Goal: Check status: Check status

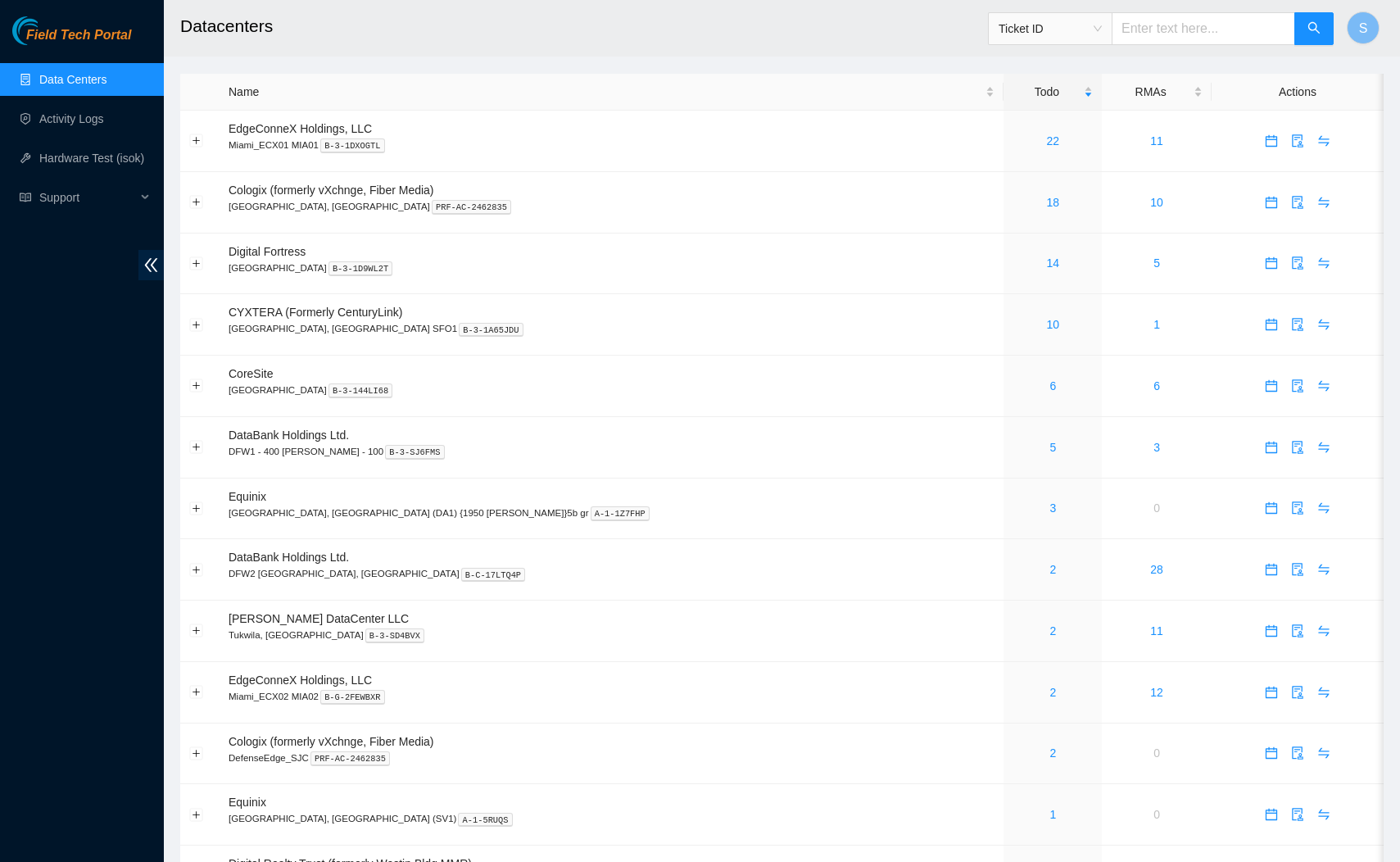
scroll to position [723, 0]
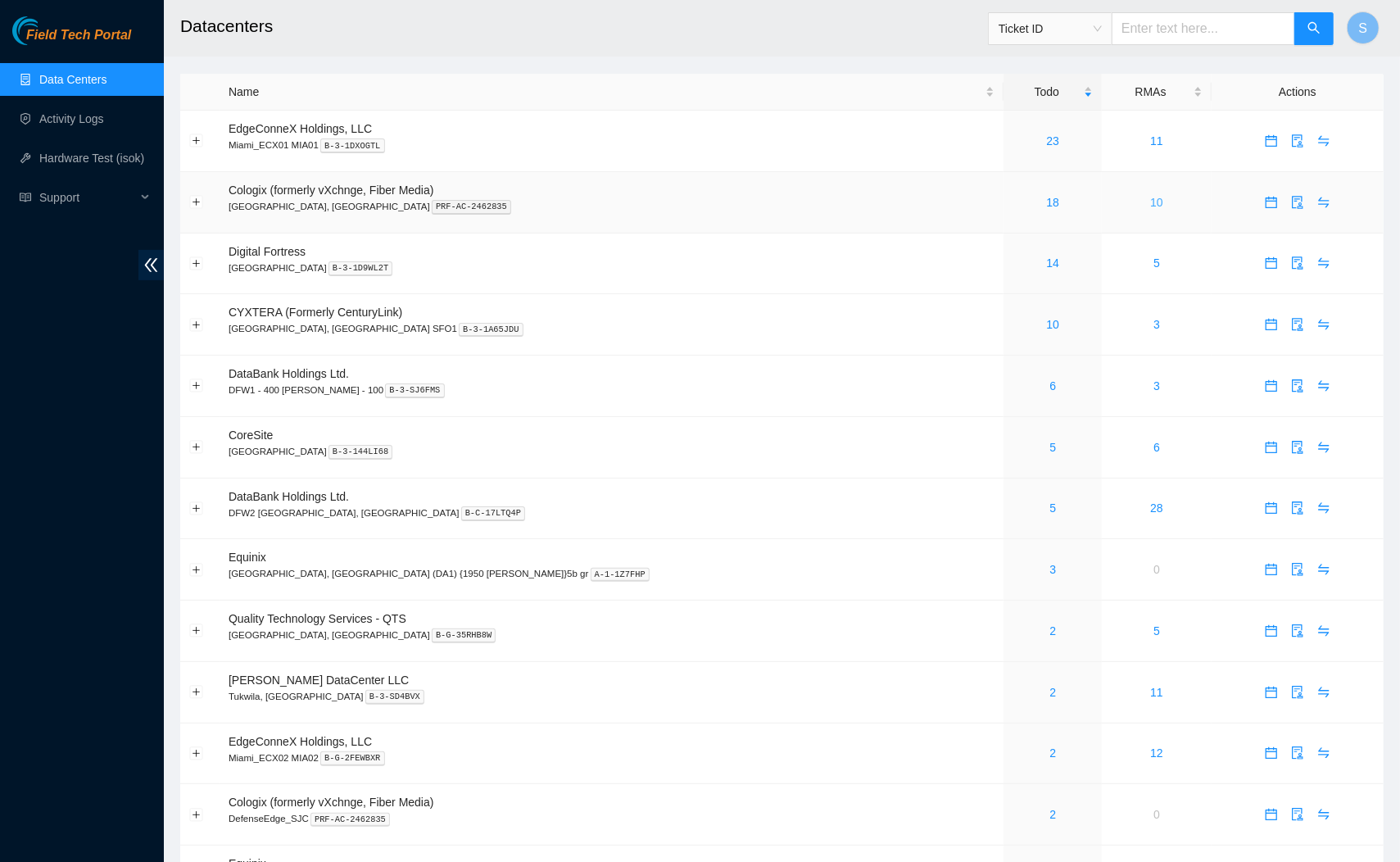
click at [1150, 207] on link "10" at bounding box center [1156, 203] width 13 height 13
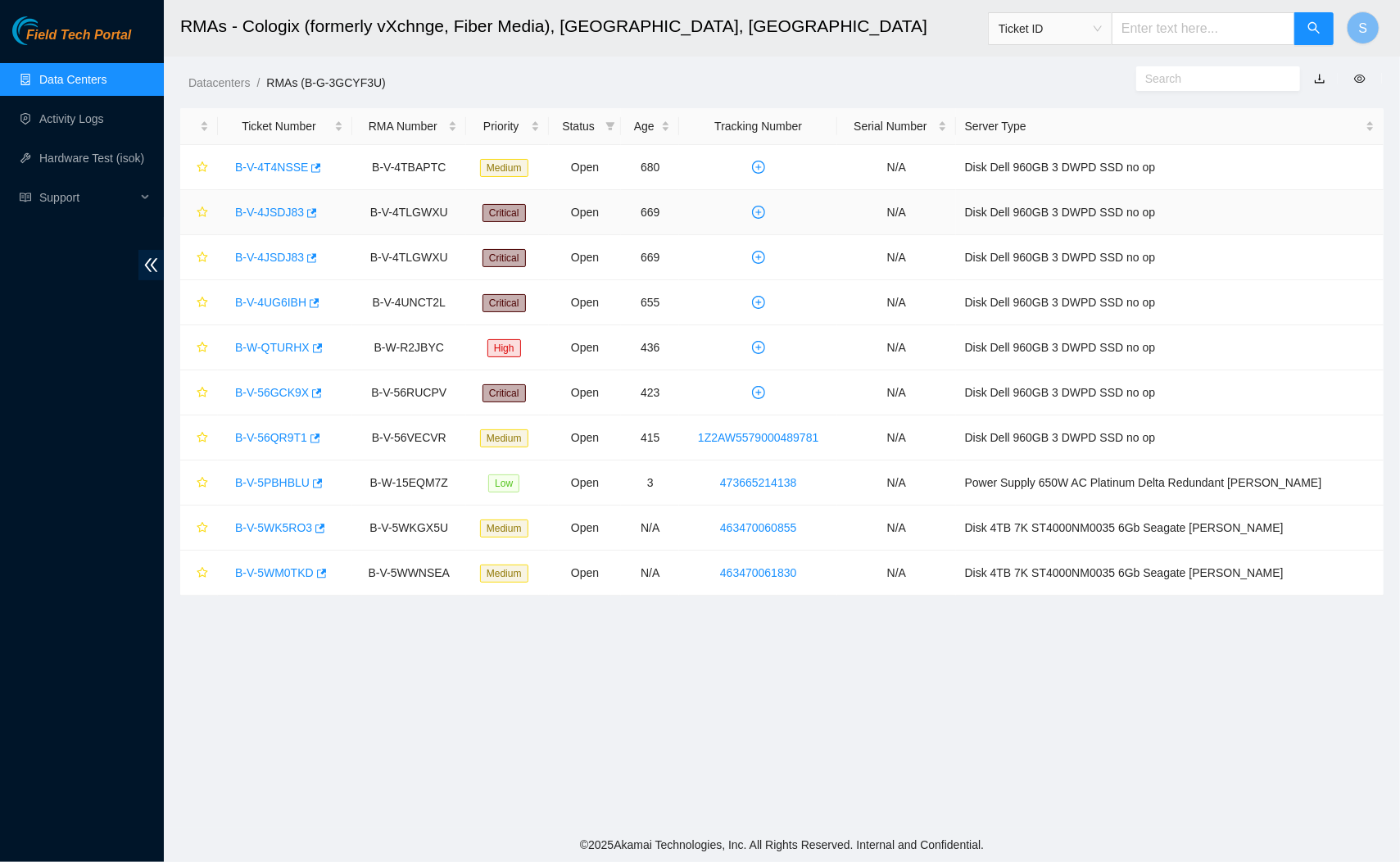
click at [283, 220] on div "B-V-4JSDJ83" at bounding box center [285, 212] width 116 height 26
click at [288, 213] on link "B-V-4JSDJ83" at bounding box center [270, 213] width 69 height 13
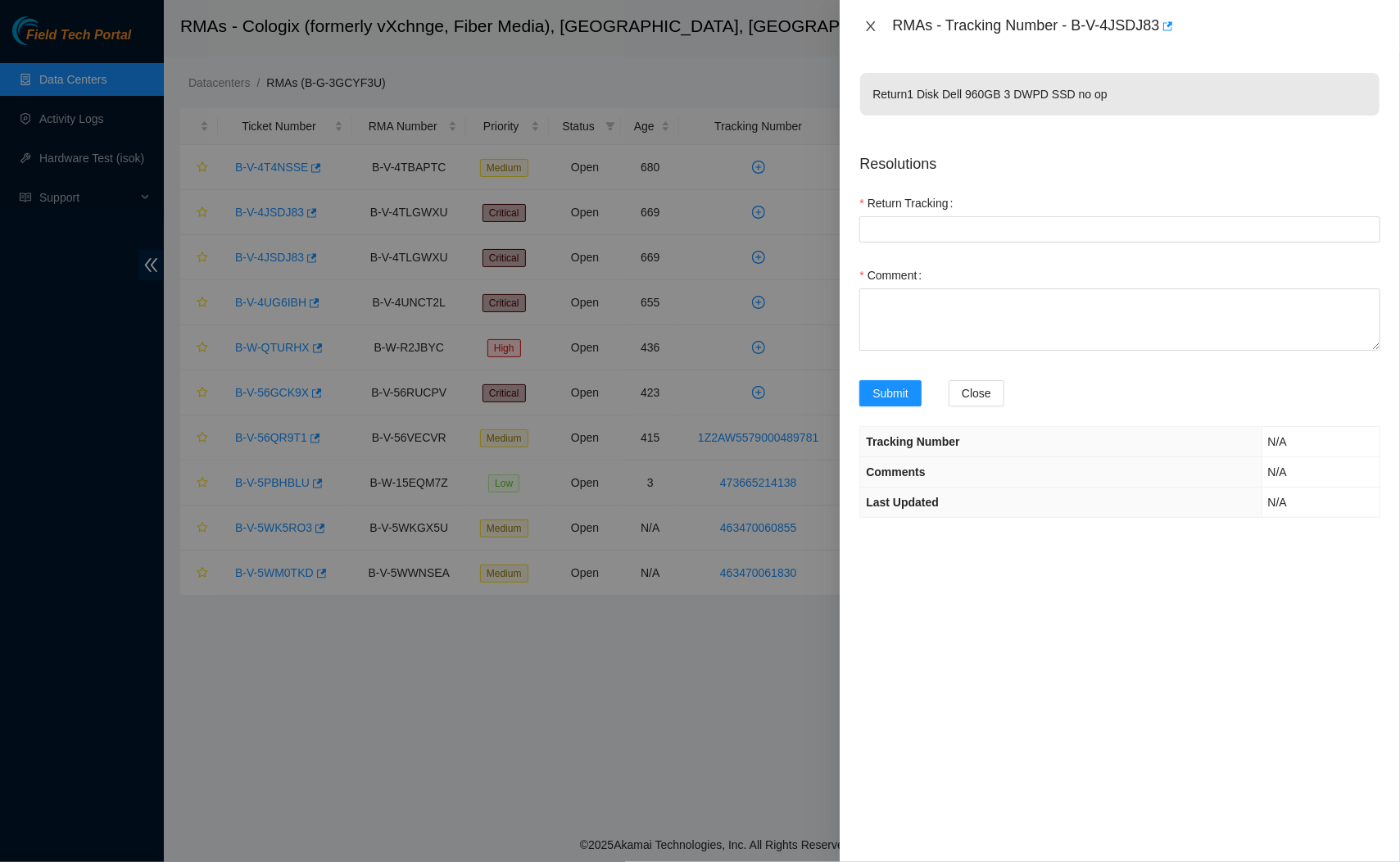
click at [870, 27] on icon "close" at bounding box center [871, 26] width 9 height 10
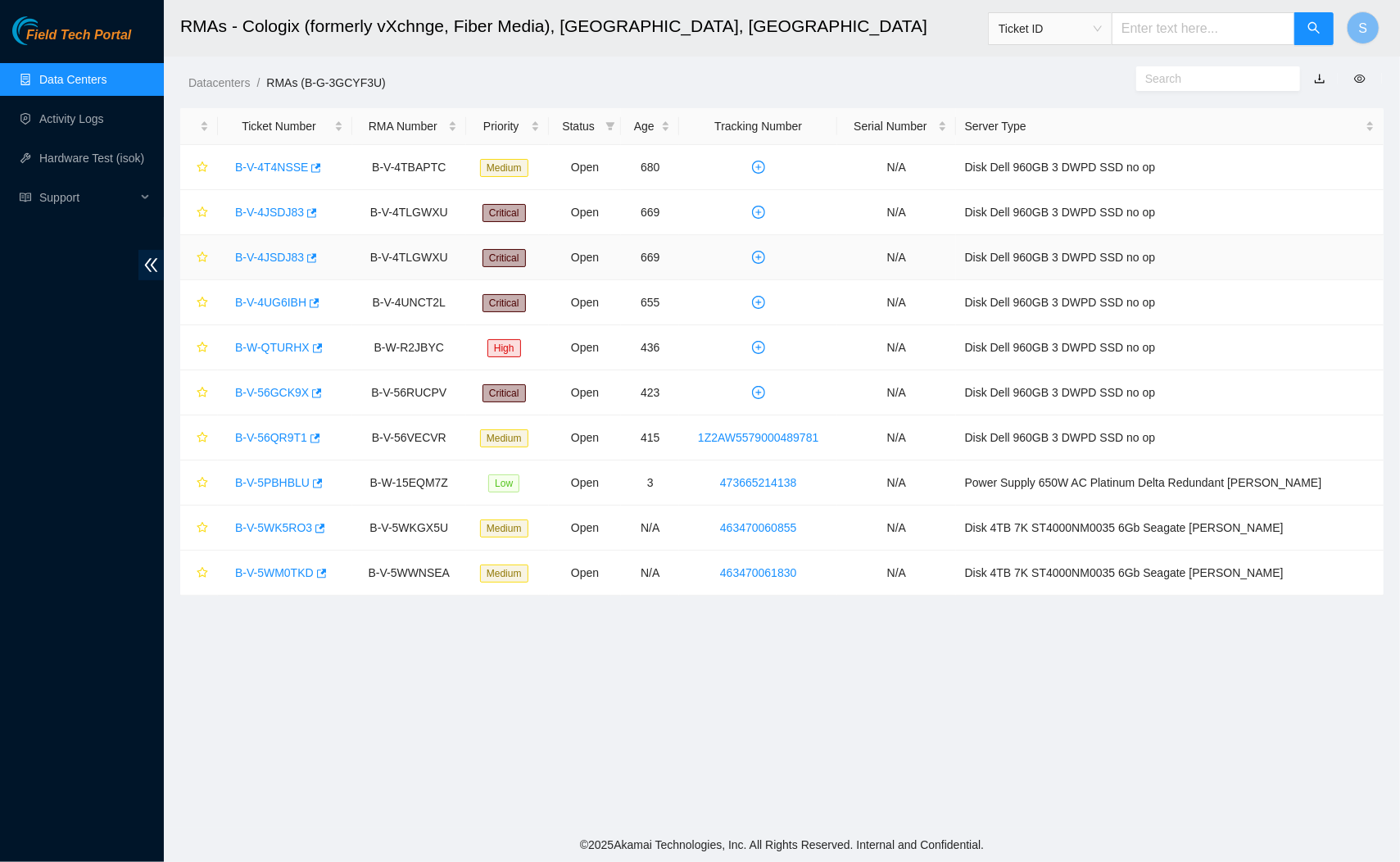
click at [282, 254] on link "B-V-4JSDJ83" at bounding box center [270, 257] width 69 height 13
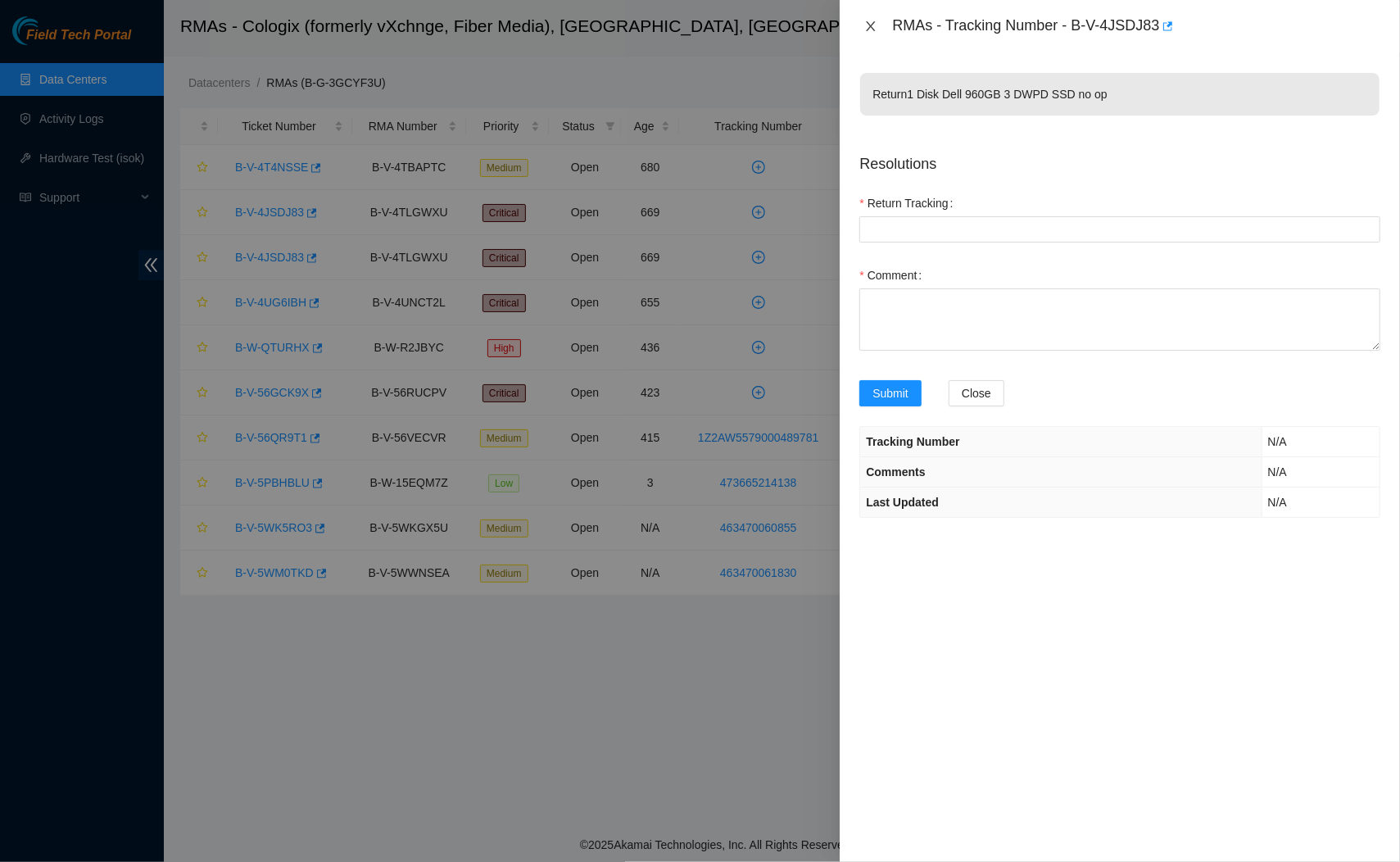
click at [872, 24] on icon "close" at bounding box center [871, 26] width 9 height 10
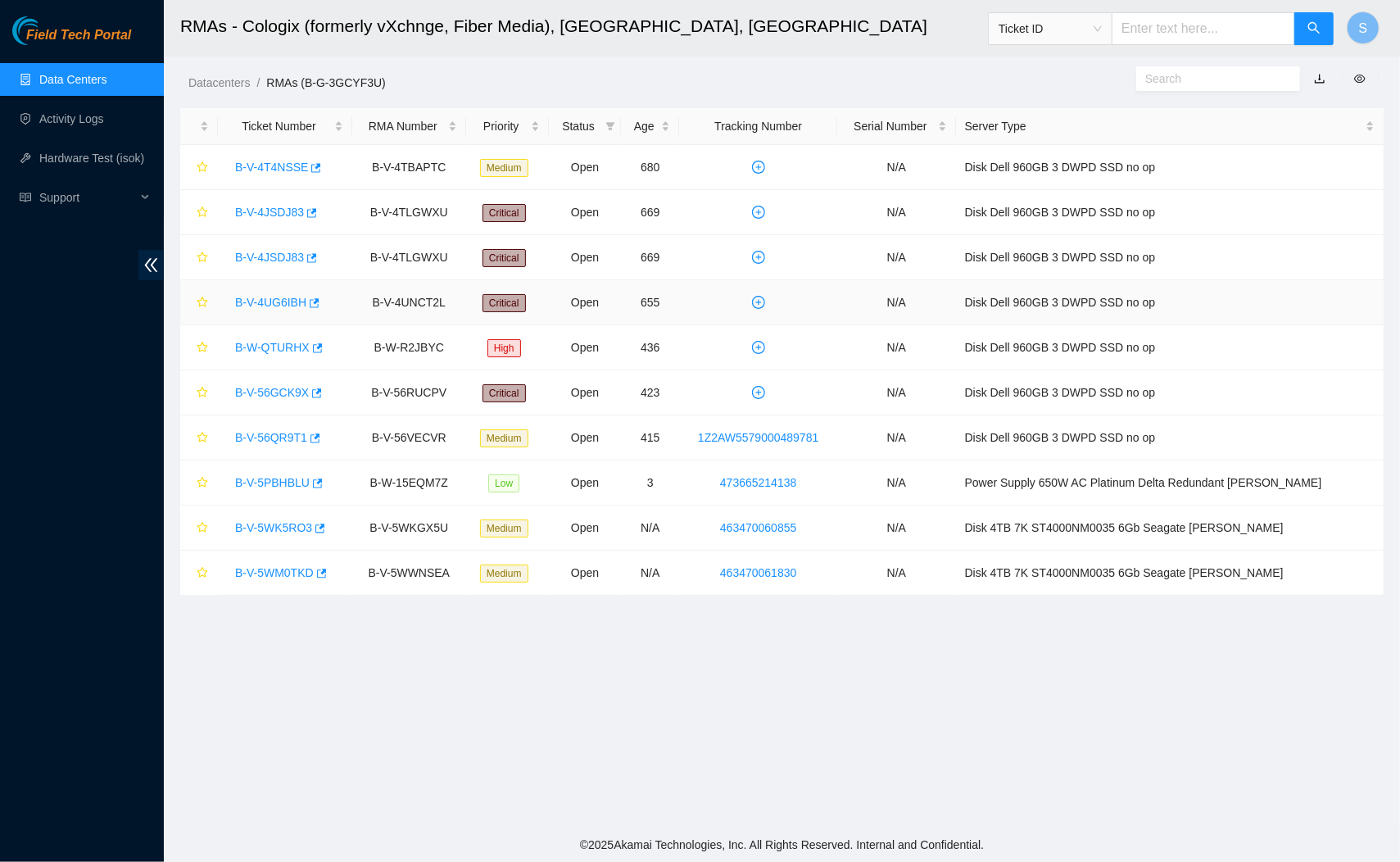
click at [285, 306] on link "B-V-4UG6IBH" at bounding box center [270, 302] width 71 height 13
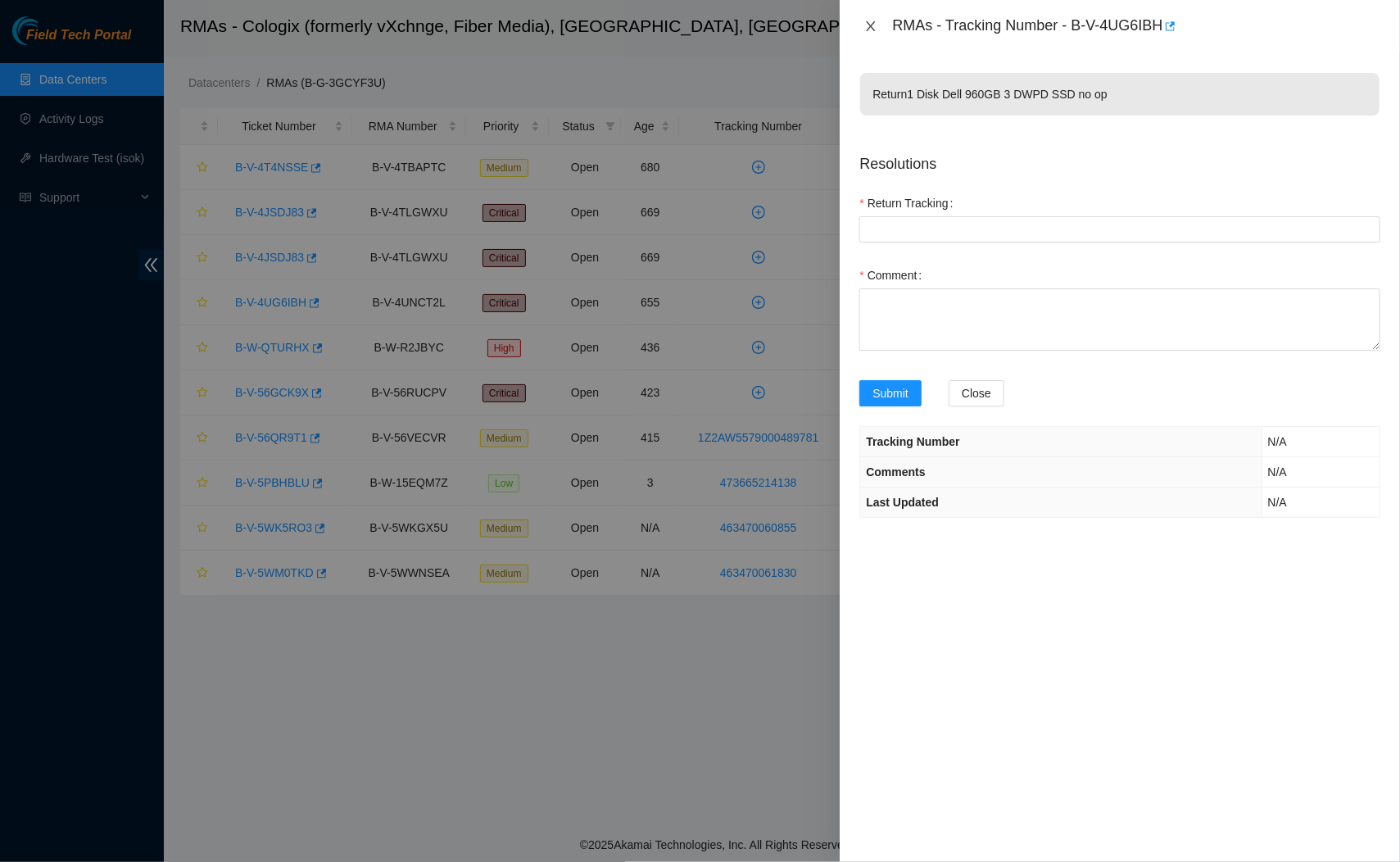
click at [869, 29] on icon "close" at bounding box center [871, 26] width 13 height 13
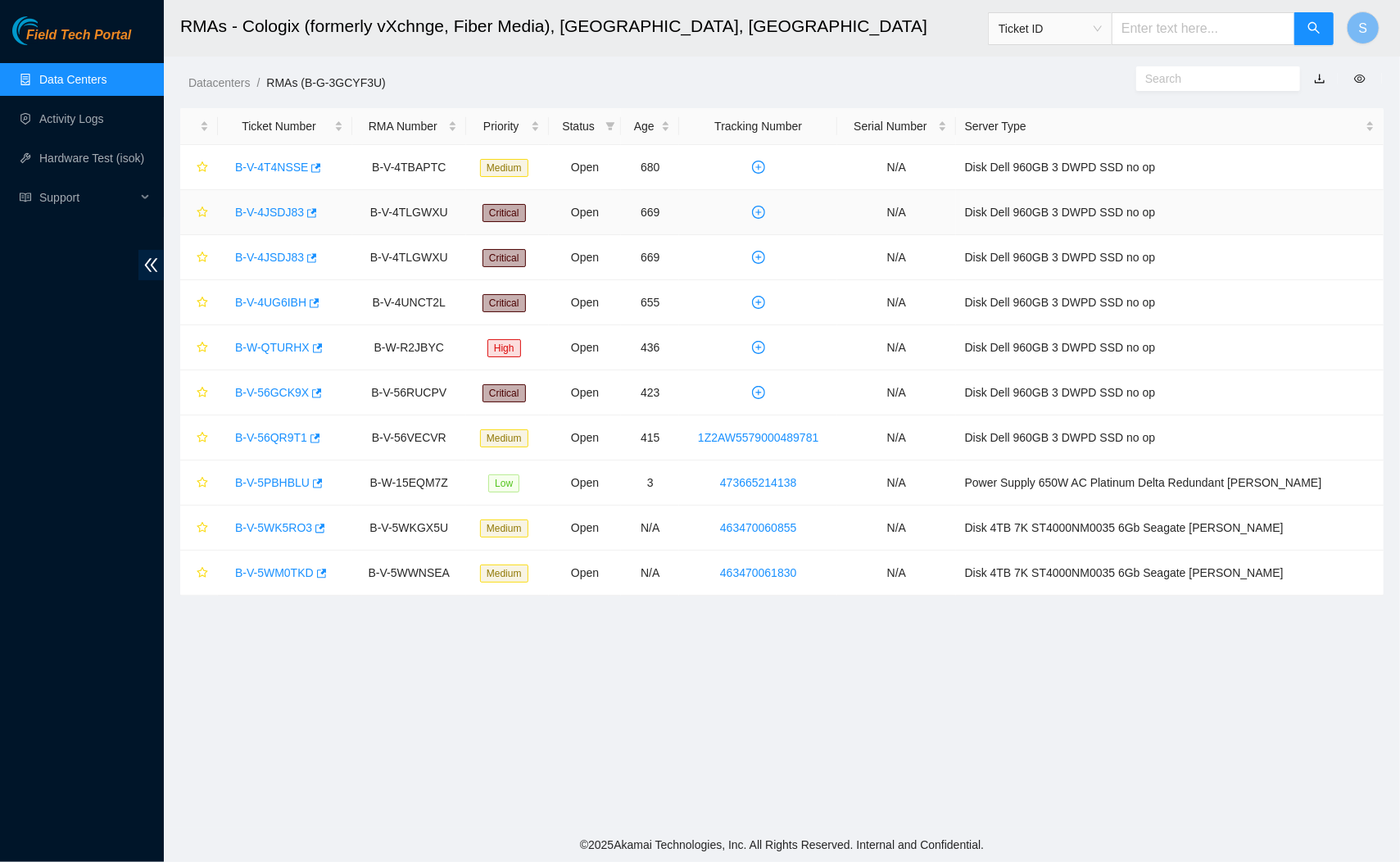
click at [279, 213] on link "B-V-4JSDJ83" at bounding box center [270, 213] width 69 height 13
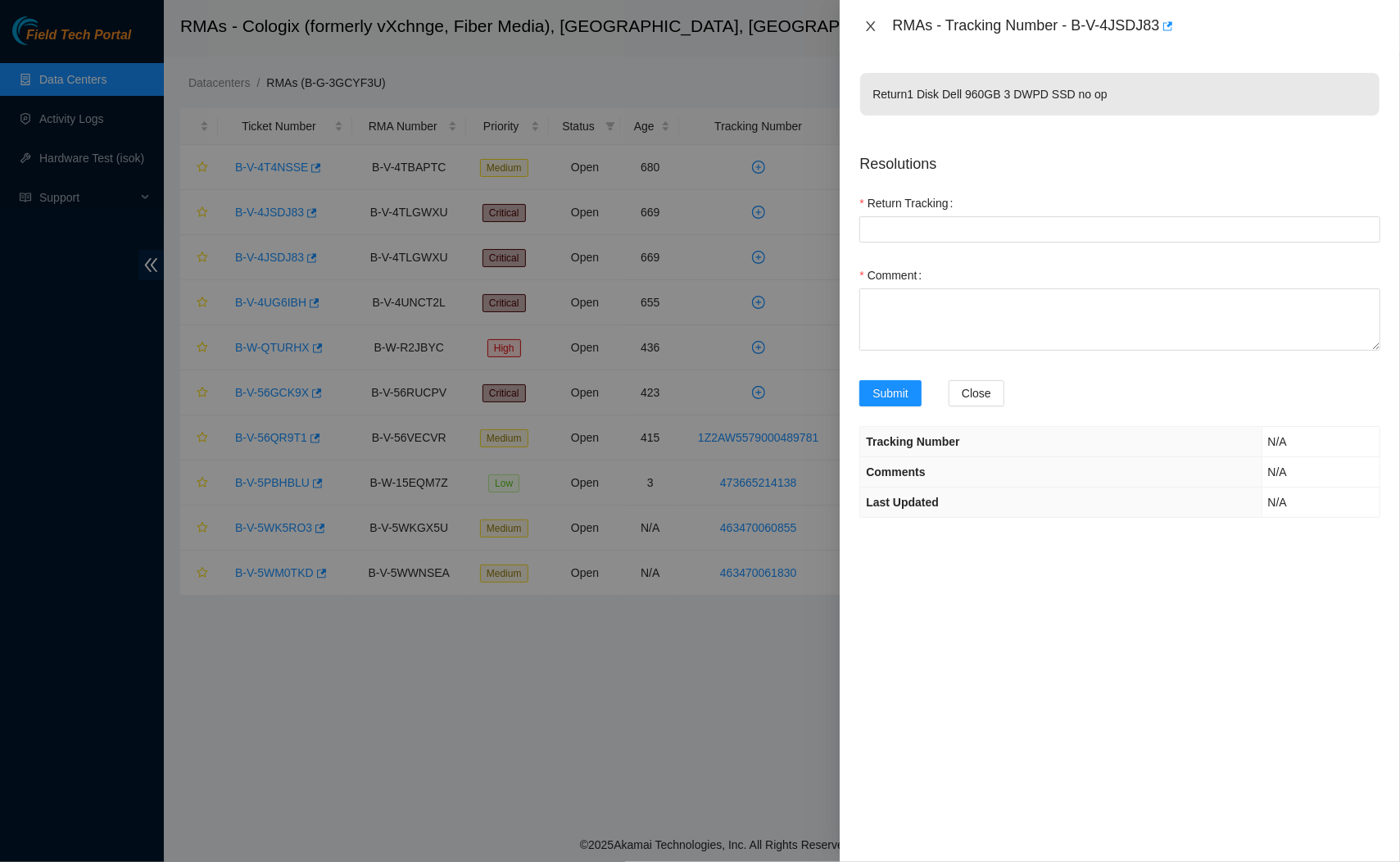
click at [875, 27] on icon "close" at bounding box center [871, 26] width 13 height 13
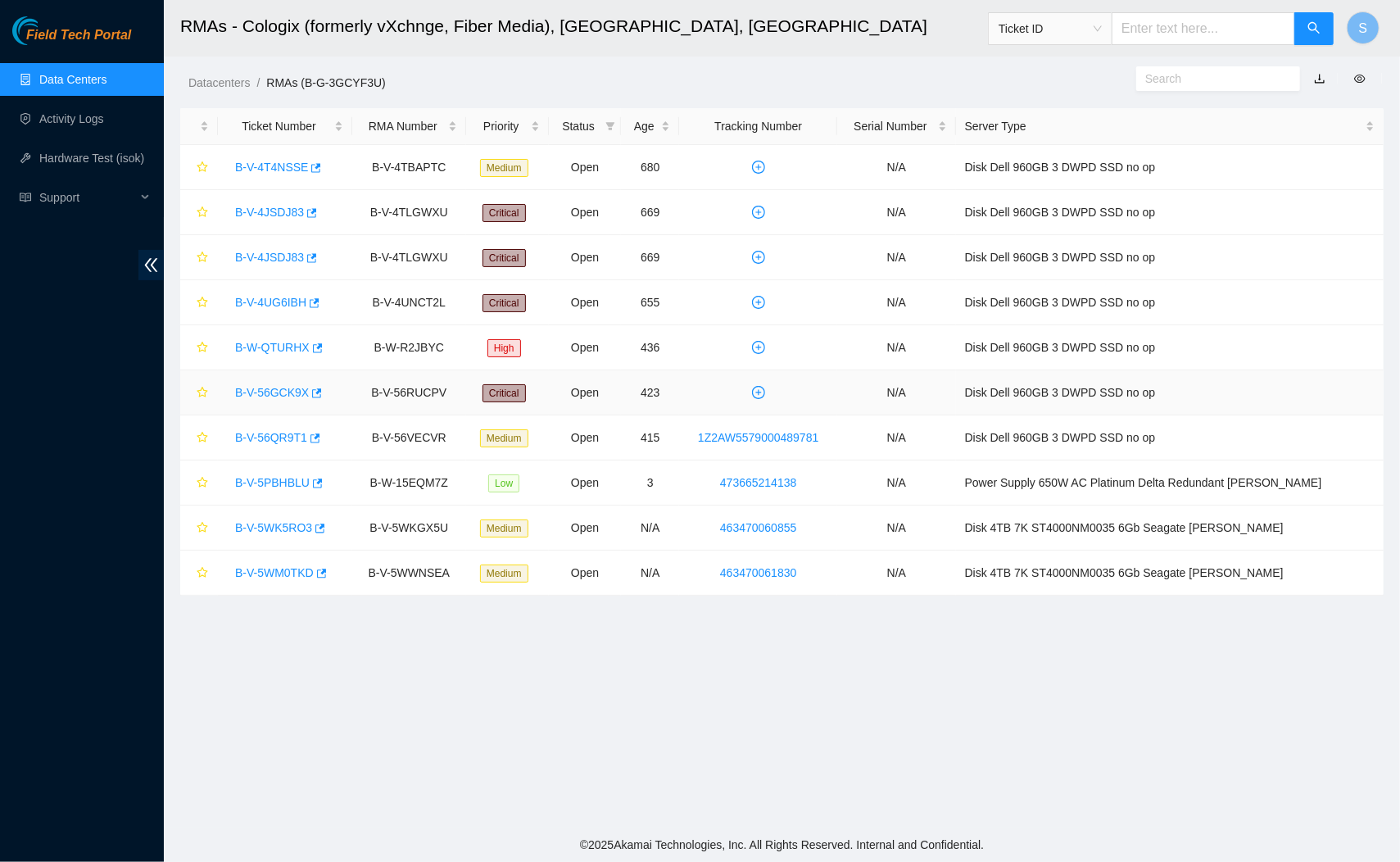
click at [292, 398] on link "B-V-56GCK9X" at bounding box center [272, 393] width 74 height 13
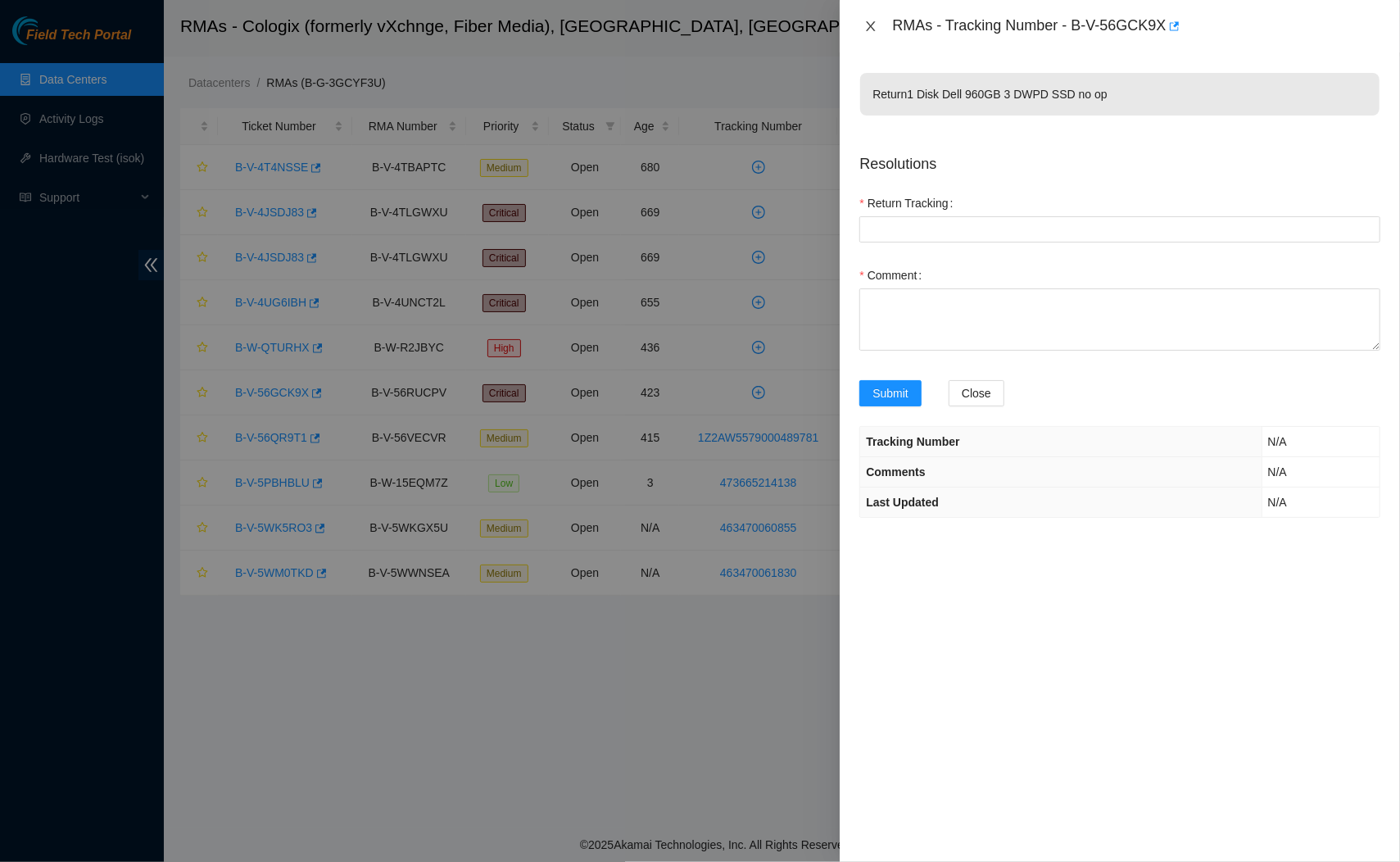
click at [866, 19] on icon "close" at bounding box center [871, 26] width 13 height 13
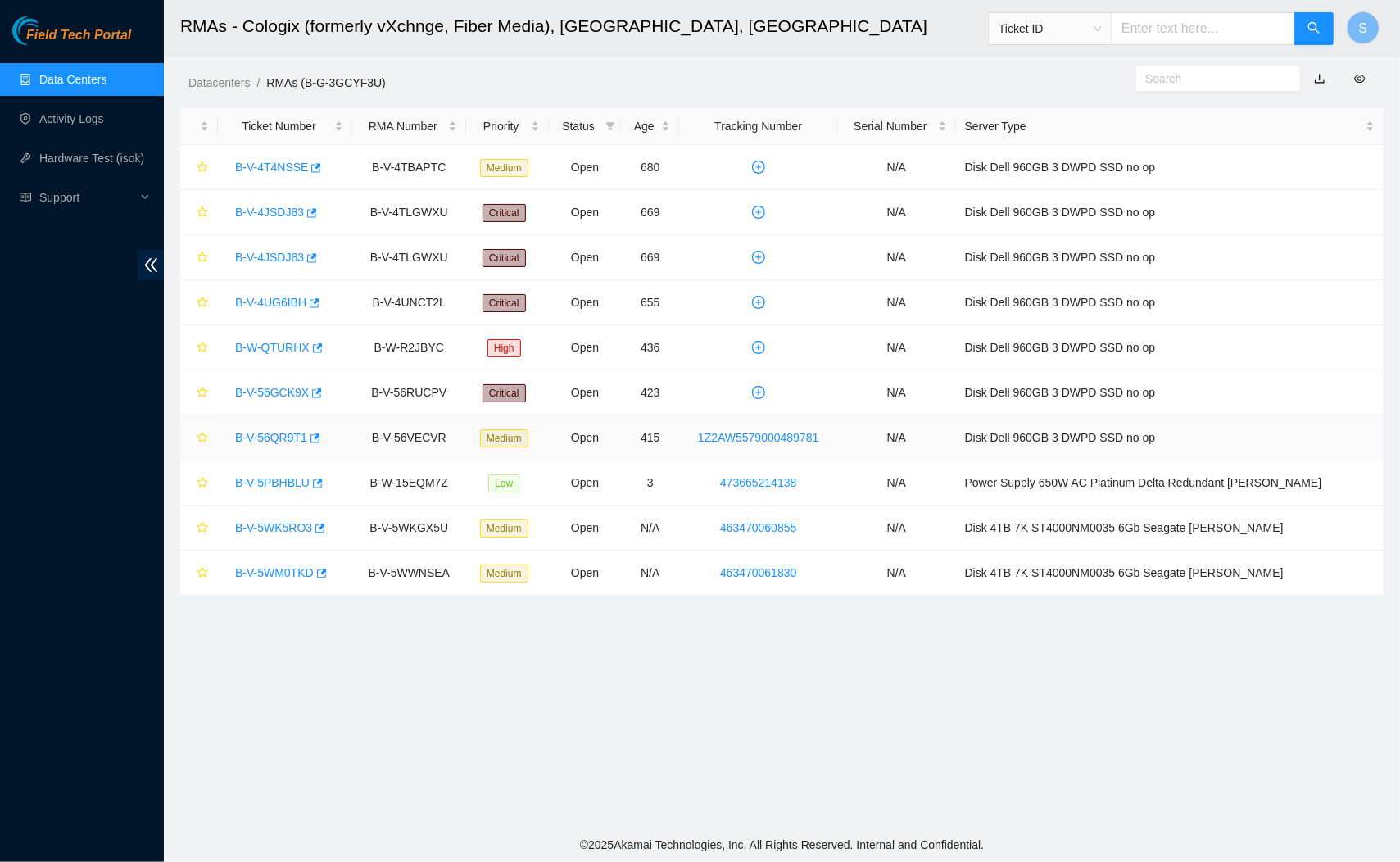
click at [286, 441] on link "B-V-56QR9T1" at bounding box center [271, 438] width 72 height 13
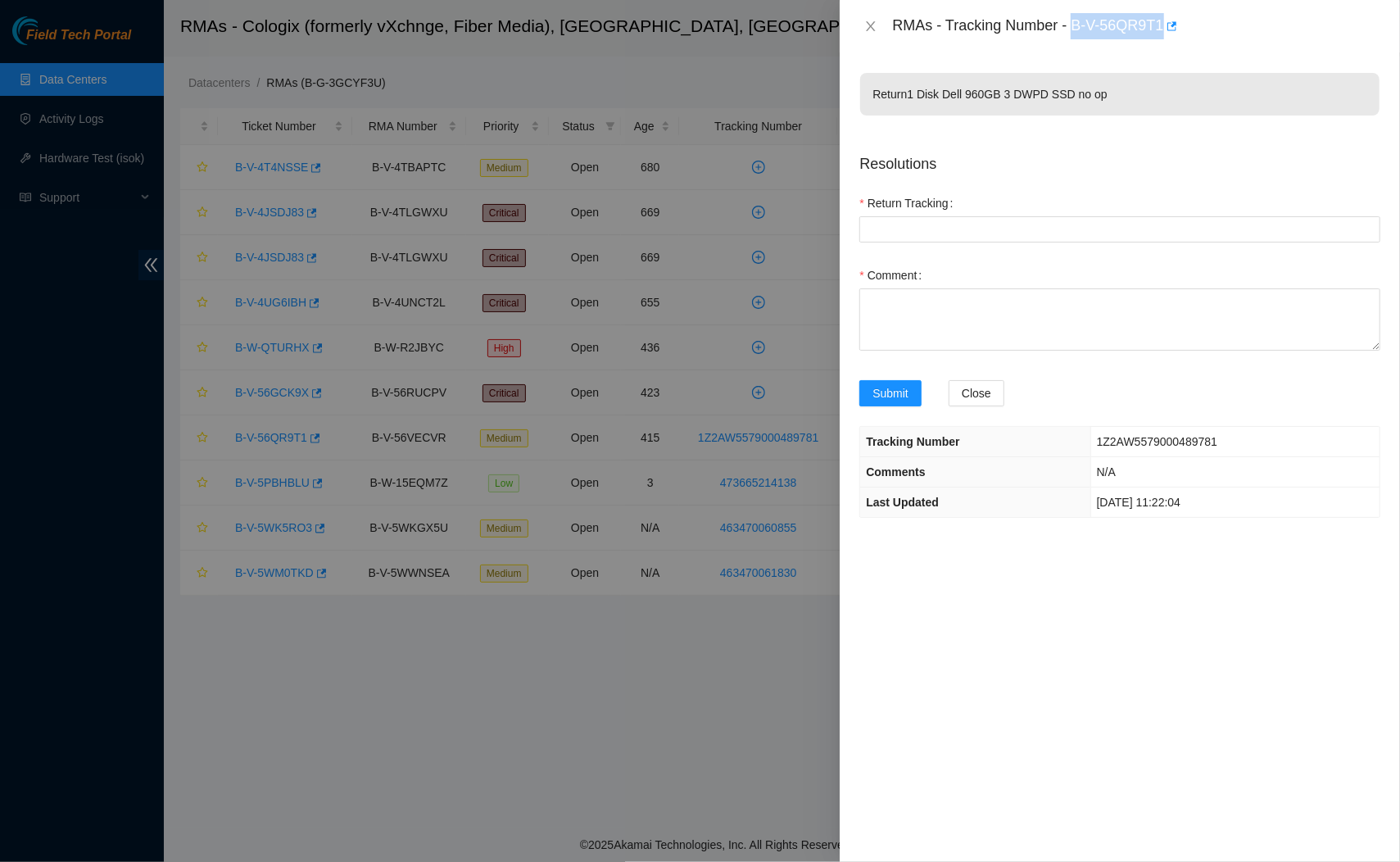
drag, startPoint x: 1081, startPoint y: 28, endPoint x: 1181, endPoint y: 30, distance: 100.0
click at [1181, 30] on div "RMAs - Tracking Number - B-V-56QR9T1" at bounding box center [1135, 26] width 488 height 26
copy div "B-V-56QR9T1"
click at [878, 24] on button "Close" at bounding box center [870, 26] width 23 height 16
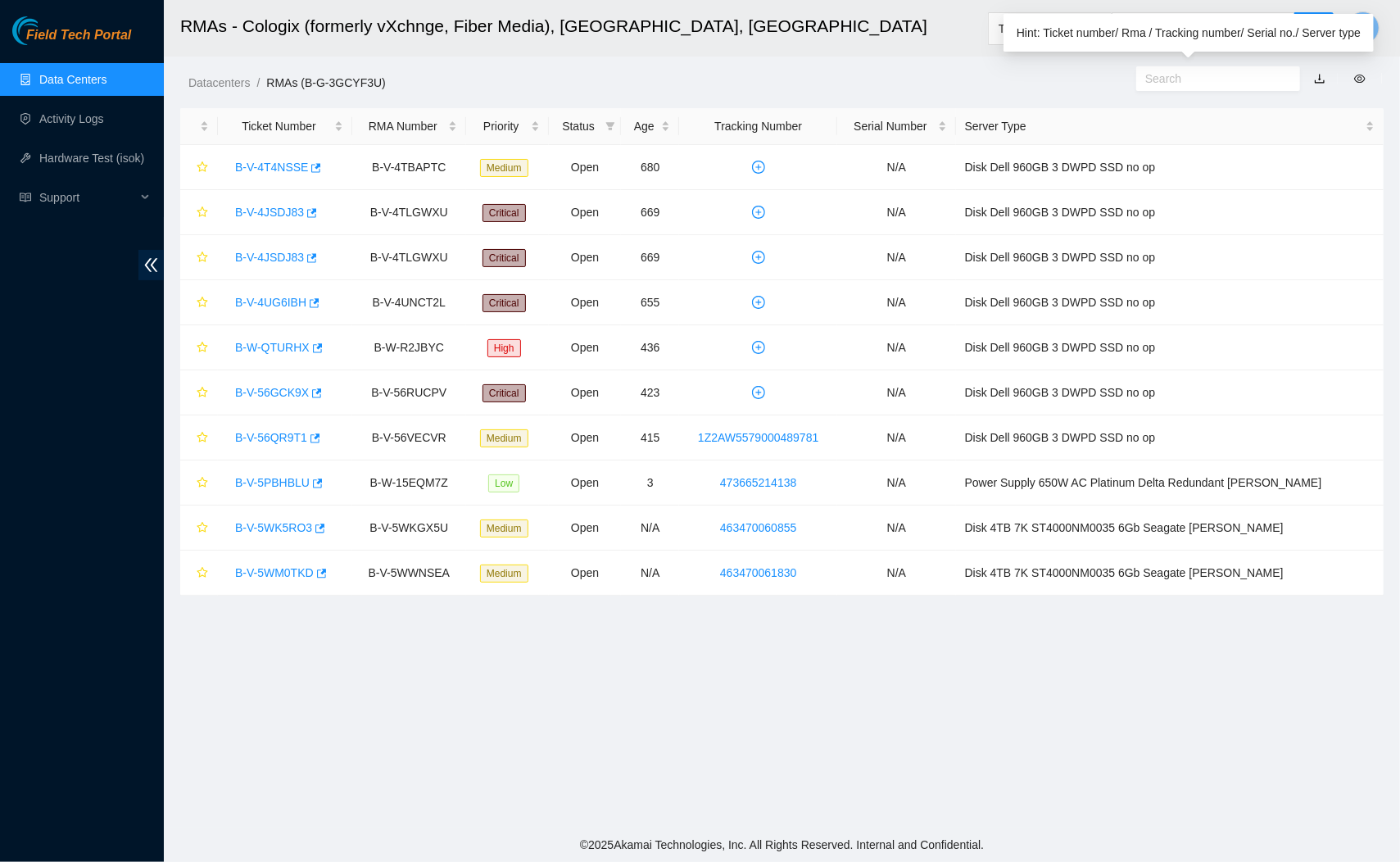
click at [1211, 29] on div "Hint: Ticket number/ Rma / Tracking number/ Serial no./ Server type" at bounding box center [1188, 33] width 370 height 38
click at [1066, 87] on ol "Datacenters / RMAs (B-G-3GCYF3U) /" at bounding box center [640, 83] width 903 height 18
click at [1177, 26] on input "text" at bounding box center [1202, 28] width 183 height 33
paste input "B-V-56QR9T1"
type input "B-V-56QR9T1"
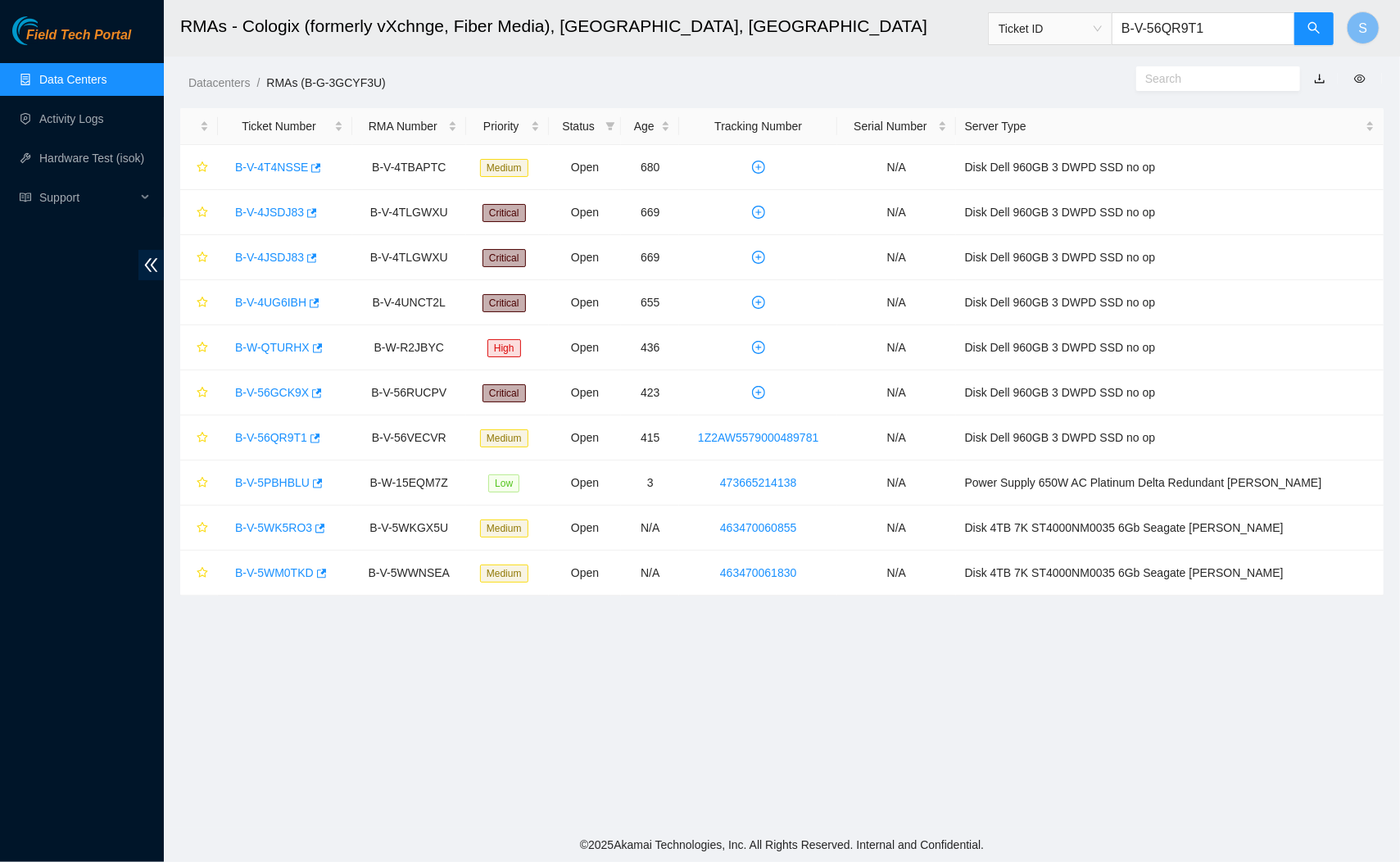
click at [1338, 36] on header "RMAs - Cologix (formerly vXchnge, Fiber Media), Santa Clara, CA Ticket ID B-V-5…" at bounding box center [864, 28] width 1400 height 56
click at [1325, 33] on button "button" at bounding box center [1314, 28] width 39 height 33
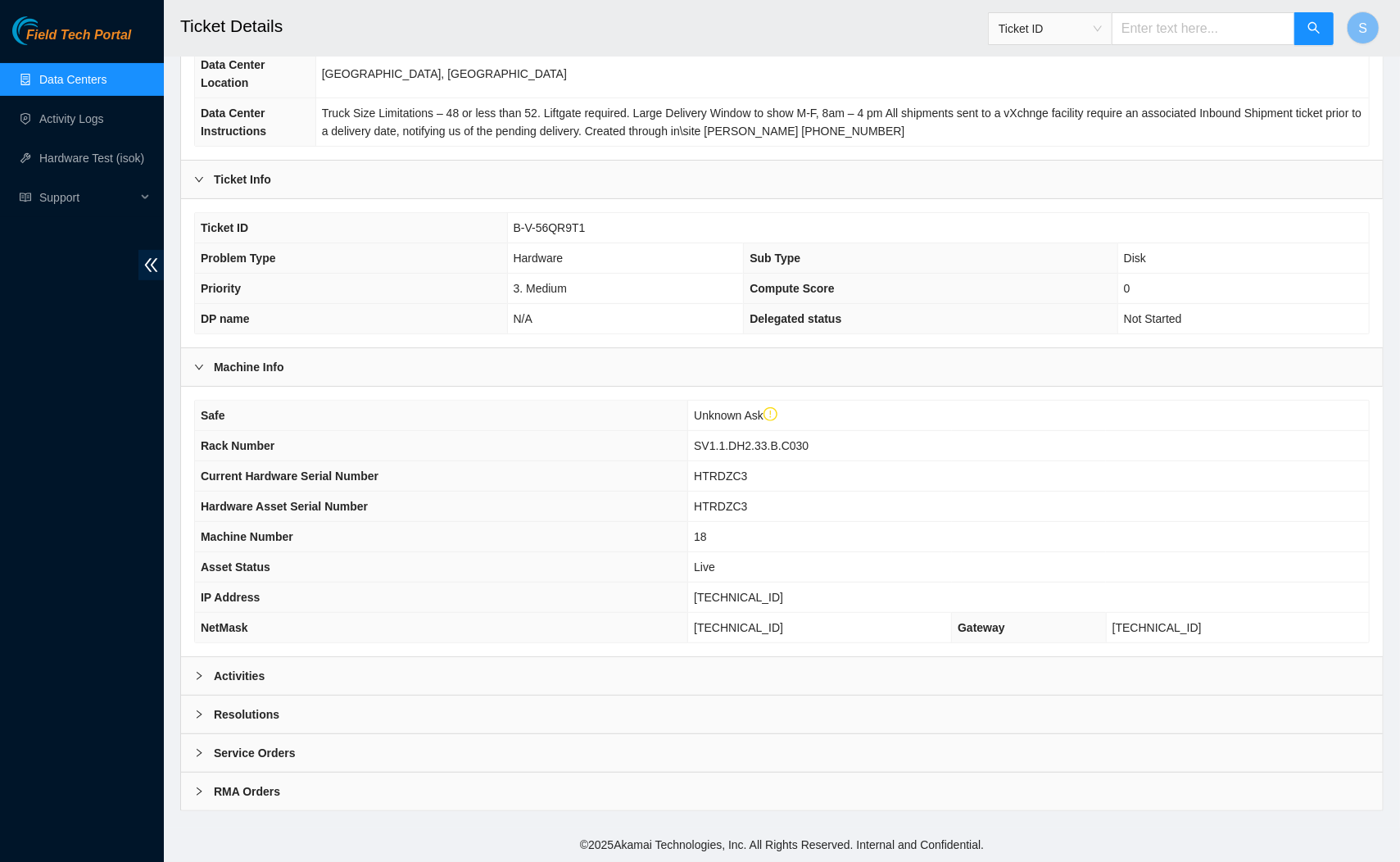
scroll to position [256, 0]
click at [335, 660] on div "Activities" at bounding box center [781, 676] width 1202 height 38
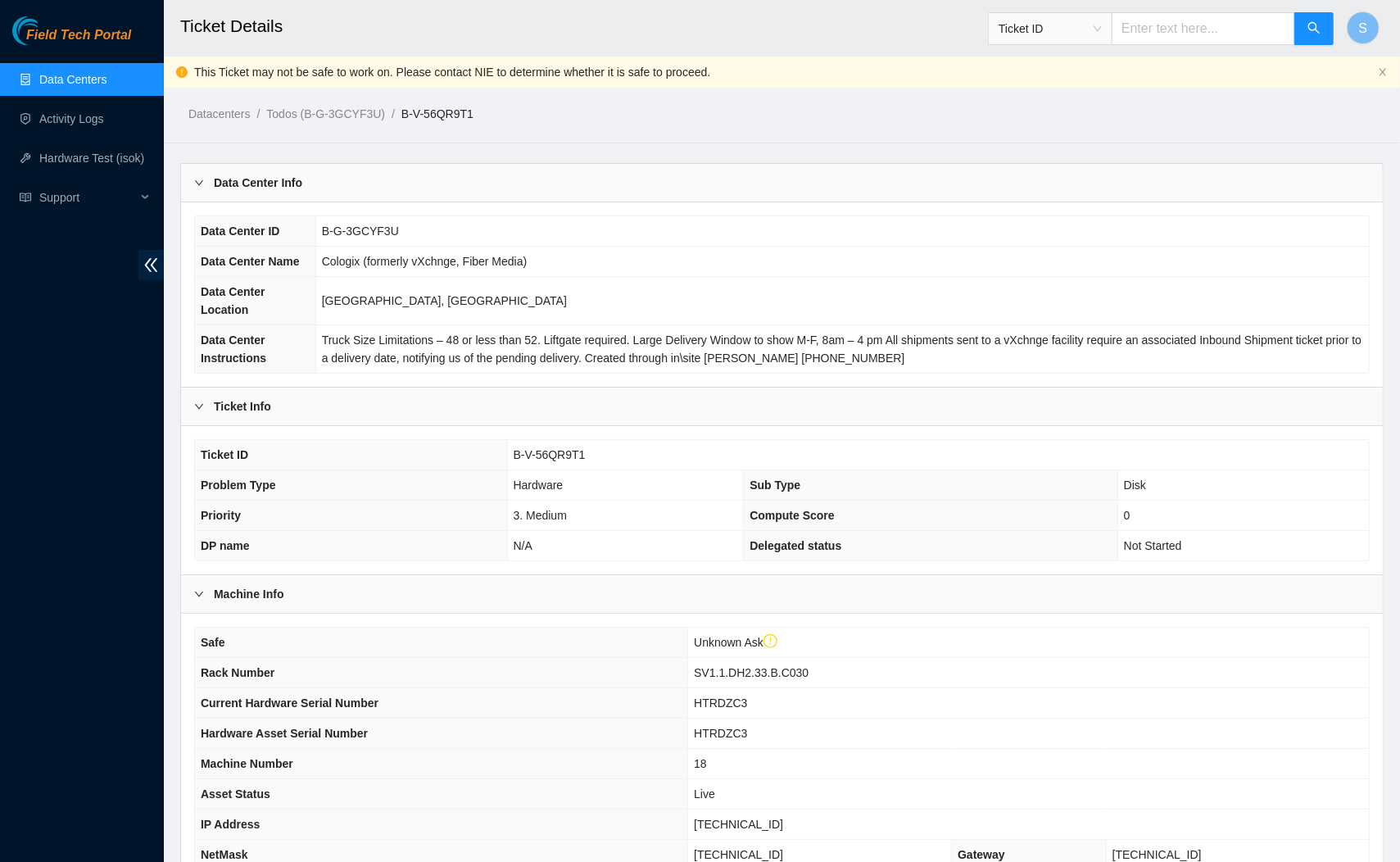
scroll to position [0, 0]
click at [380, 24] on h2 "Ticket Details" at bounding box center [658, 26] width 957 height 53
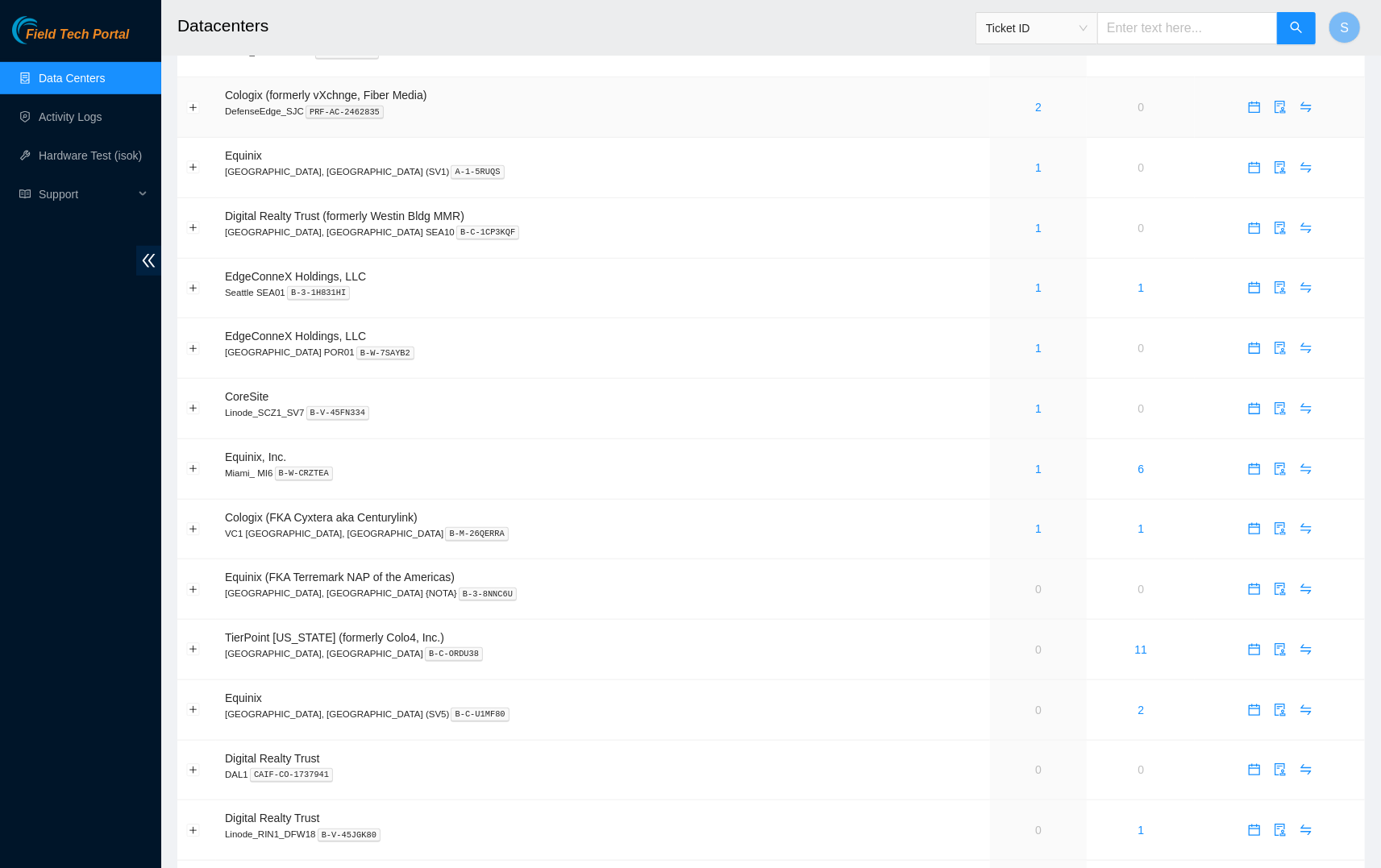
scroll to position [697, 0]
